Goal: Information Seeking & Learning: Learn about a topic

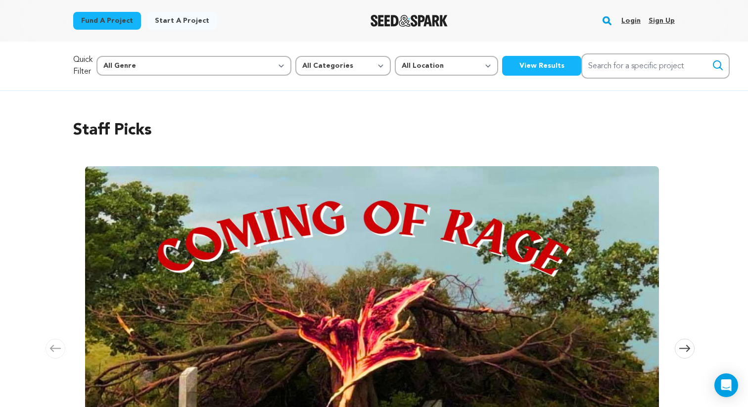
click at [626, 20] on link "Login" at bounding box center [630, 21] width 19 height 16
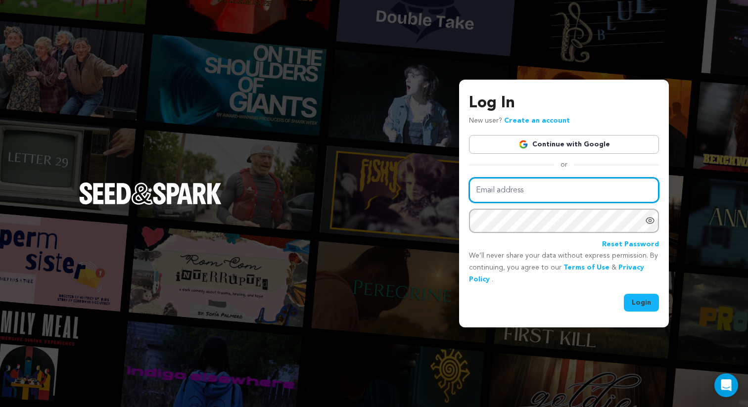
click at [578, 181] on input "Email address" at bounding box center [564, 189] width 190 height 25
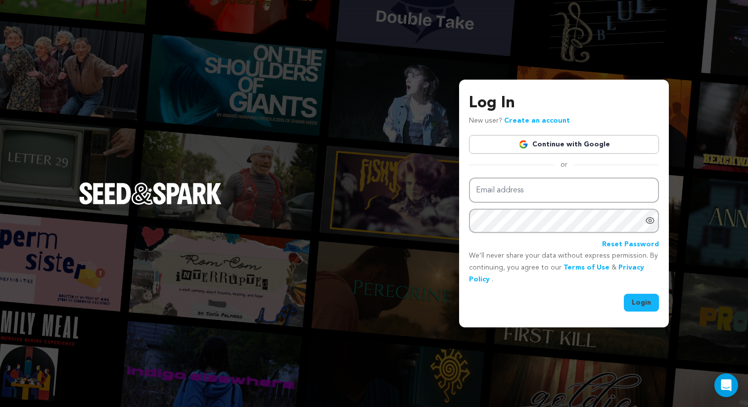
click at [578, 139] on link "Continue with Google" at bounding box center [564, 144] width 190 height 19
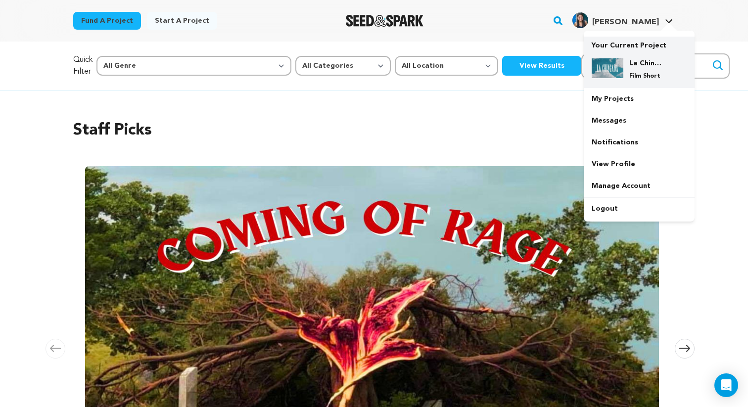
click at [630, 69] on div "La Chingada Film Short" at bounding box center [646, 69] width 47 height 22
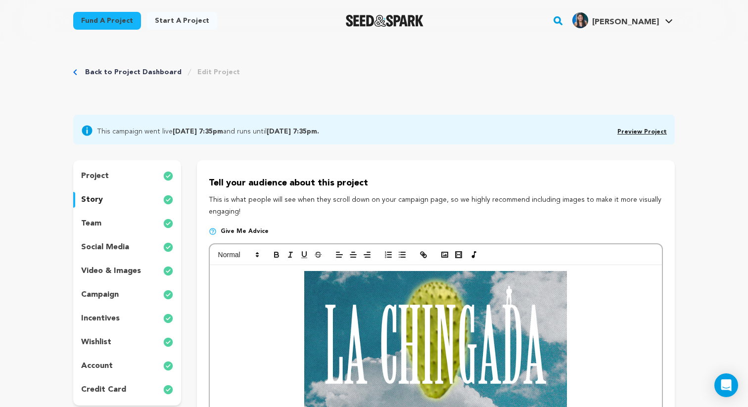
click at [159, 70] on link "Back to Project Dashboard" at bounding box center [133, 72] width 96 height 10
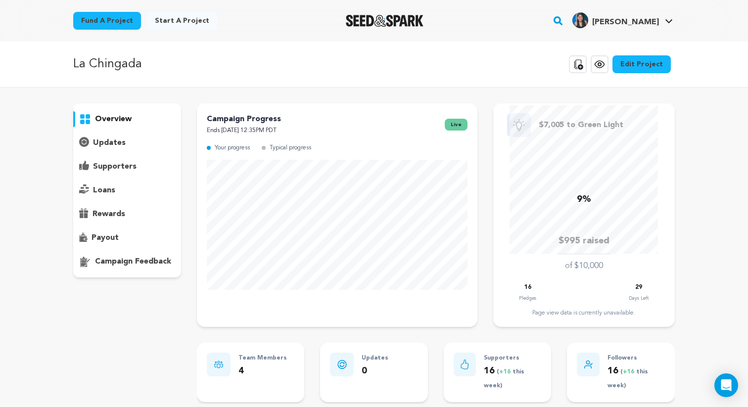
click at [126, 59] on p "La Chingada" at bounding box center [107, 64] width 69 height 18
click at [577, 58] on icon at bounding box center [578, 64] width 12 height 12
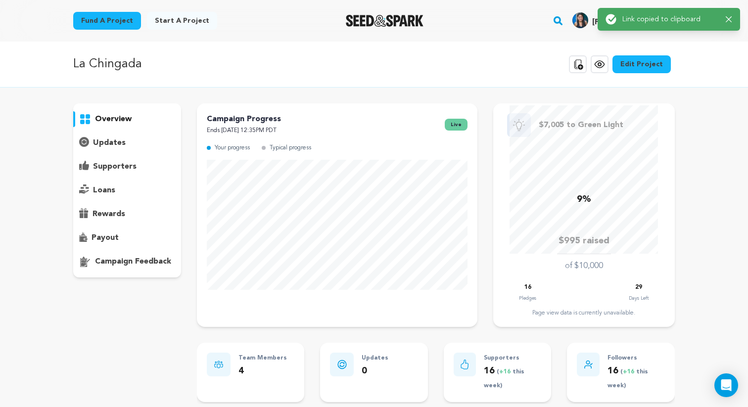
click at [415, 15] on img "Seed&Spark Homepage" at bounding box center [385, 21] width 78 height 12
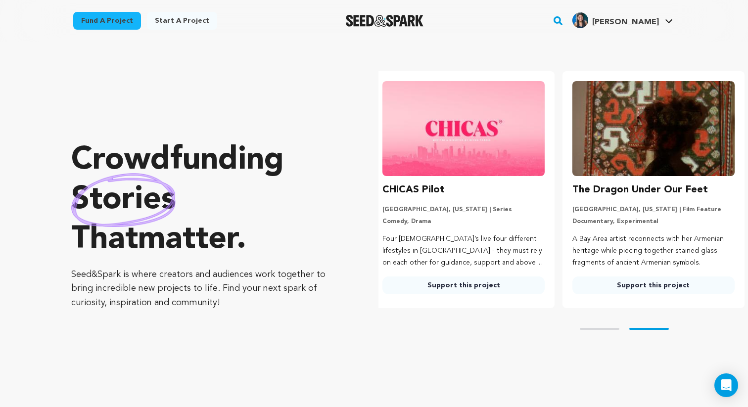
scroll to position [0, 197]
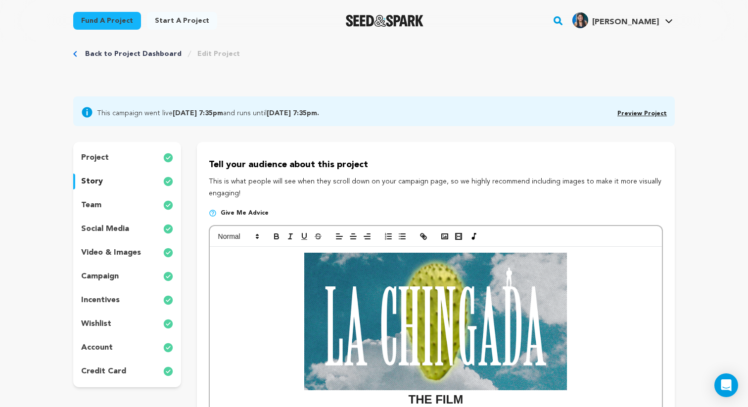
scroll to position [17, 0]
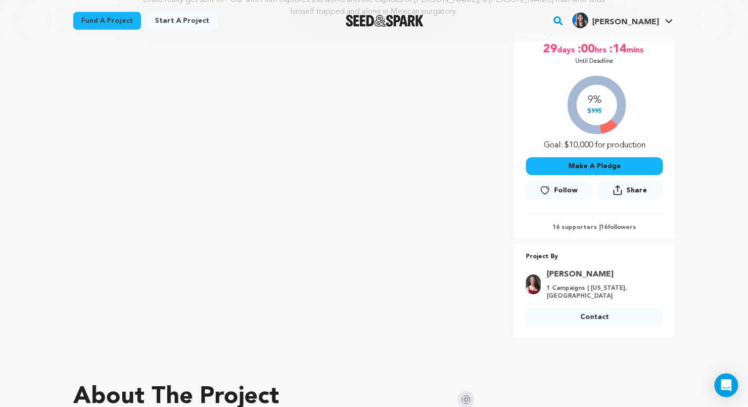
scroll to position [181, 0]
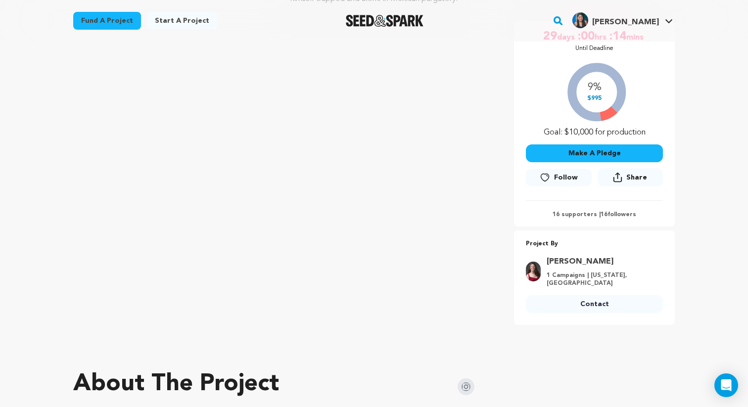
click at [568, 215] on p "16 supporters | 16 followers" at bounding box center [594, 215] width 137 height 8
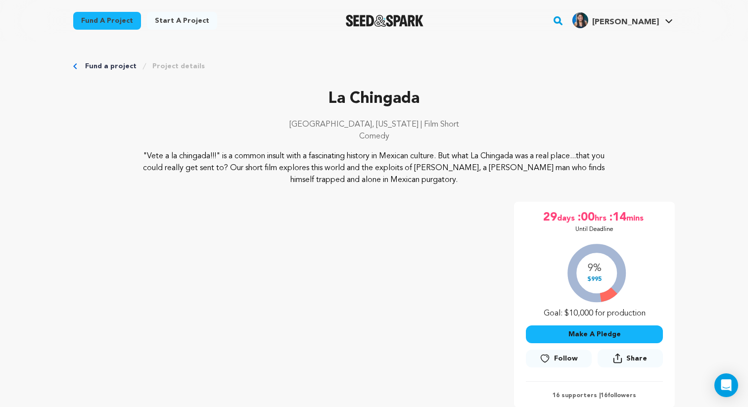
scroll to position [343, 0]
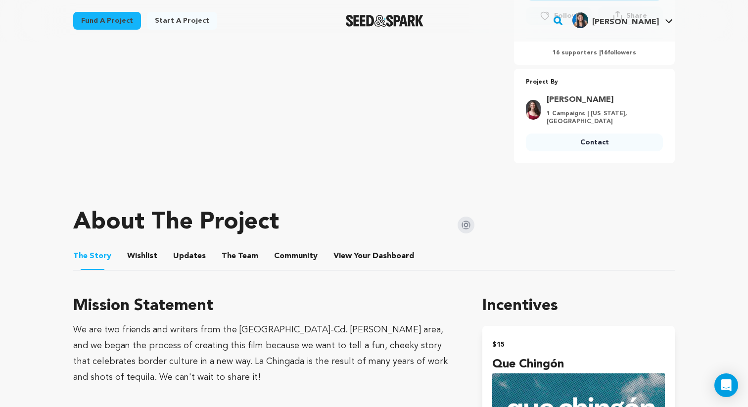
click at [194, 247] on button "Updates" at bounding box center [189, 258] width 24 height 24
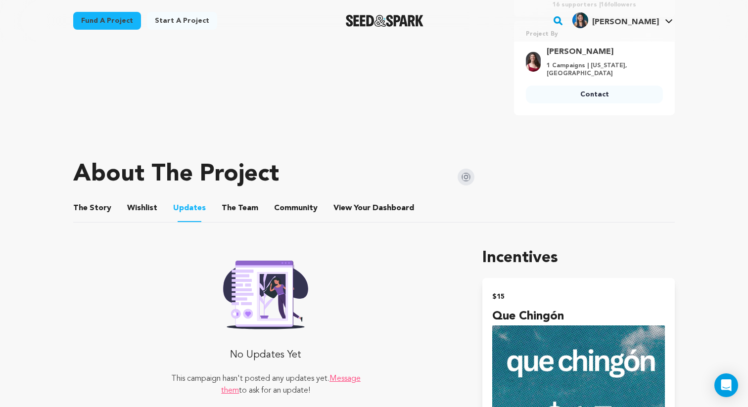
scroll to position [386, 0]
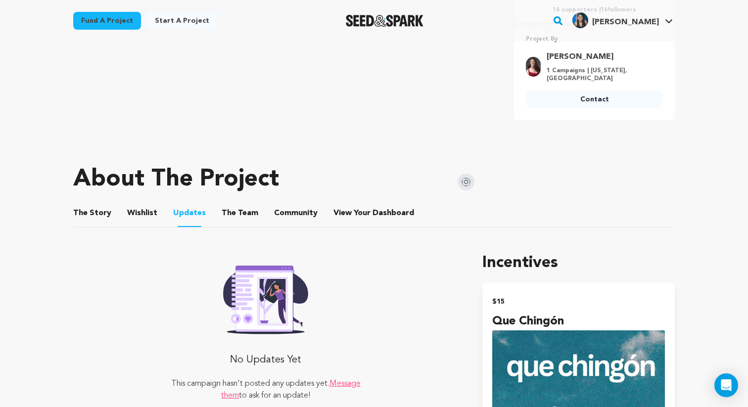
click at [244, 204] on button "The Team" at bounding box center [240, 215] width 24 height 24
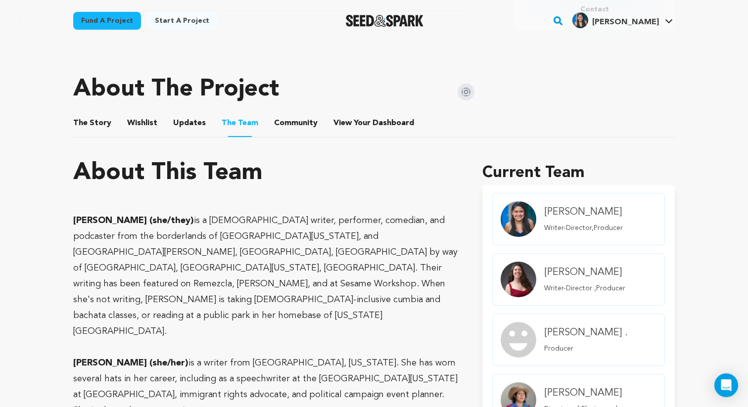
scroll to position [472, 0]
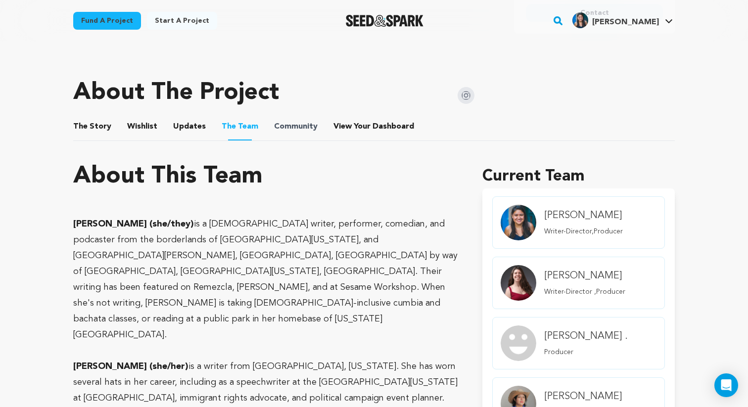
click at [305, 121] on span "Community" at bounding box center [296, 127] width 44 height 12
click at [301, 120] on button "Community" at bounding box center [296, 129] width 24 height 24
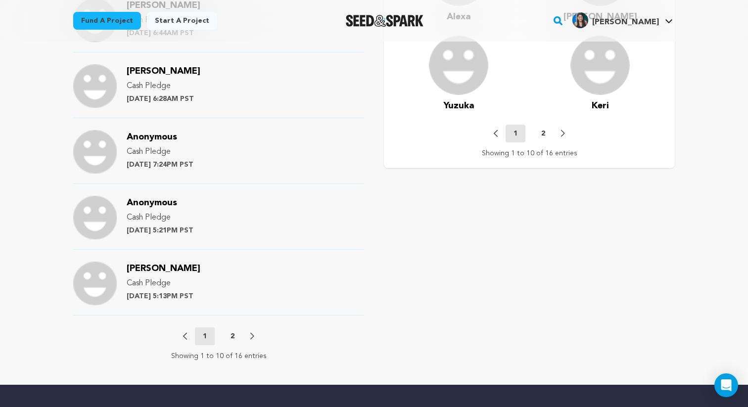
scroll to position [1021, 0]
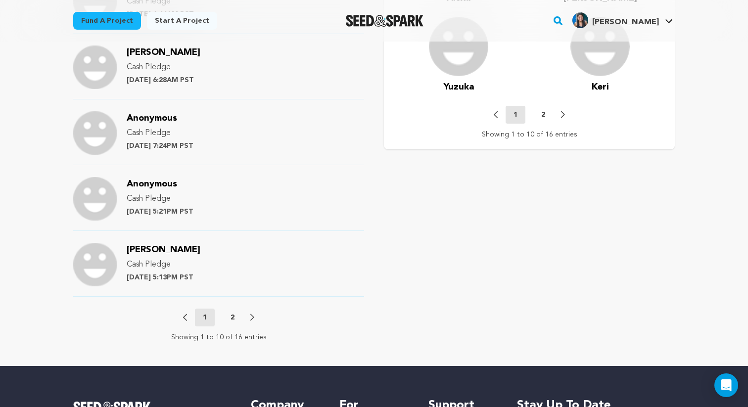
click at [236, 312] on button "2" at bounding box center [232, 317] width 20 height 10
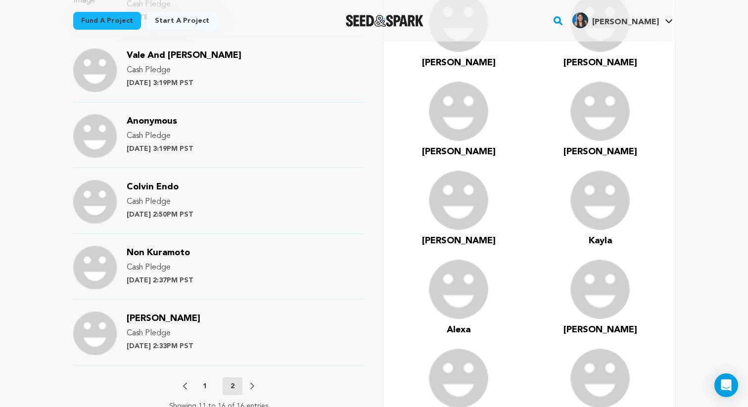
scroll to position [691, 0]
